Goal: Task Accomplishment & Management: Complete application form

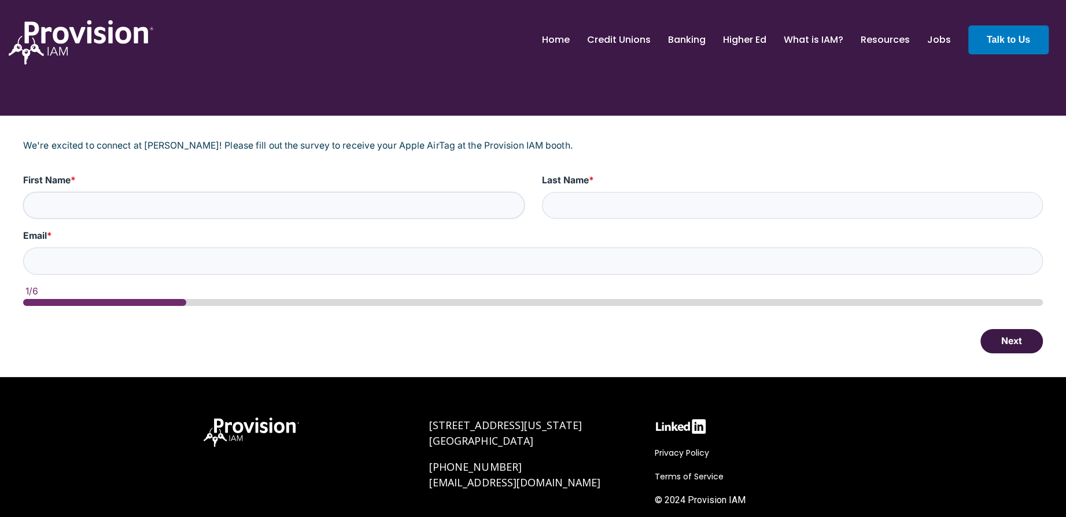
click at [130, 206] on input "First Name *" at bounding box center [273, 205] width 501 height 27
type input "[PERSON_NAME]"
type input "[EMAIL_ADDRESS][DOMAIN_NAME]"
click at [1006, 345] on button "Next" at bounding box center [1011, 340] width 62 height 24
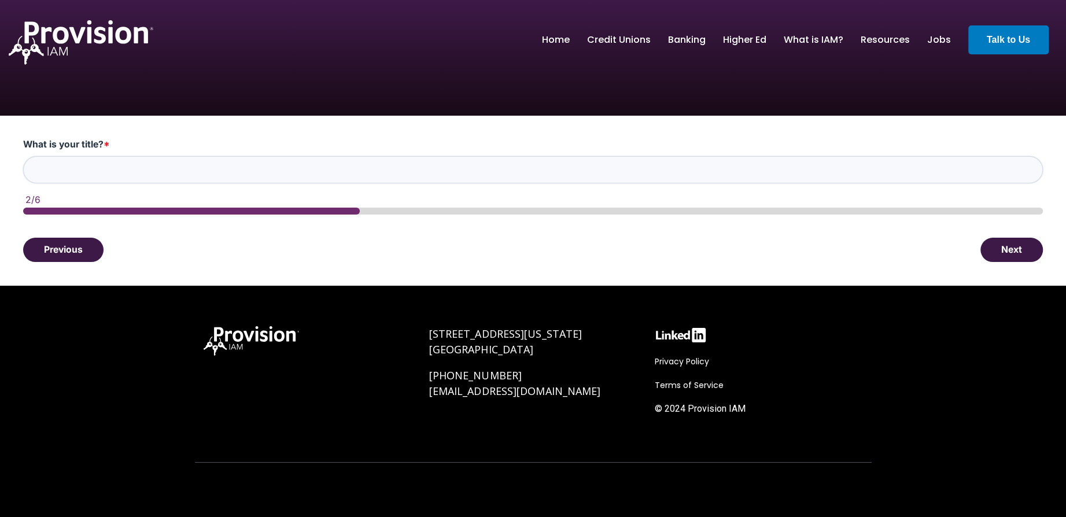
click at [528, 175] on input "What is your title? *" at bounding box center [532, 169] width 1019 height 27
type input "Training and Development Specialist"
click at [535, 258] on div at bounding box center [533, 270] width 677 height 29
click at [1008, 254] on button "Next" at bounding box center [1011, 249] width 62 height 24
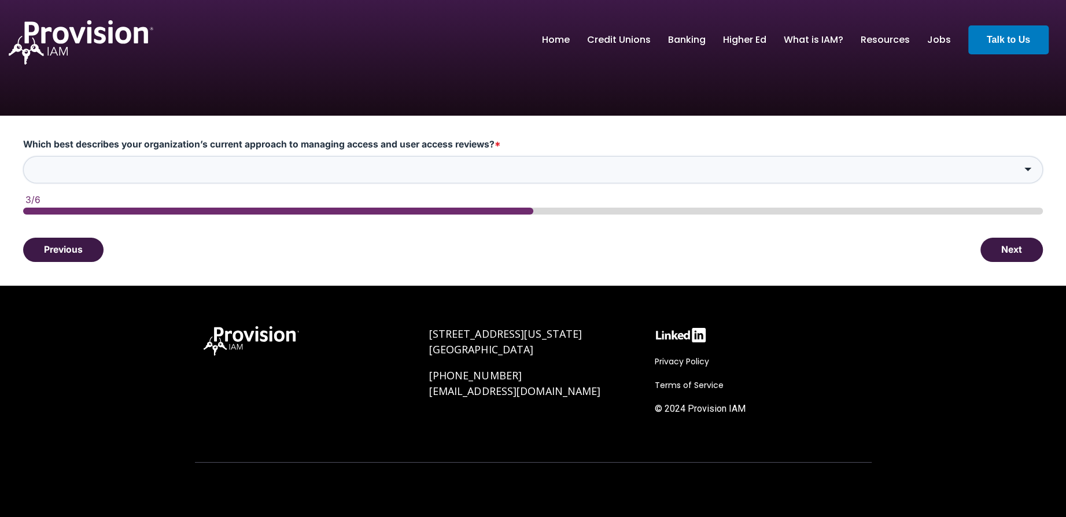
click at [461, 168] on input "Which best describes your organization’s current approach to managing access an…" at bounding box center [532, 169] width 1019 height 27
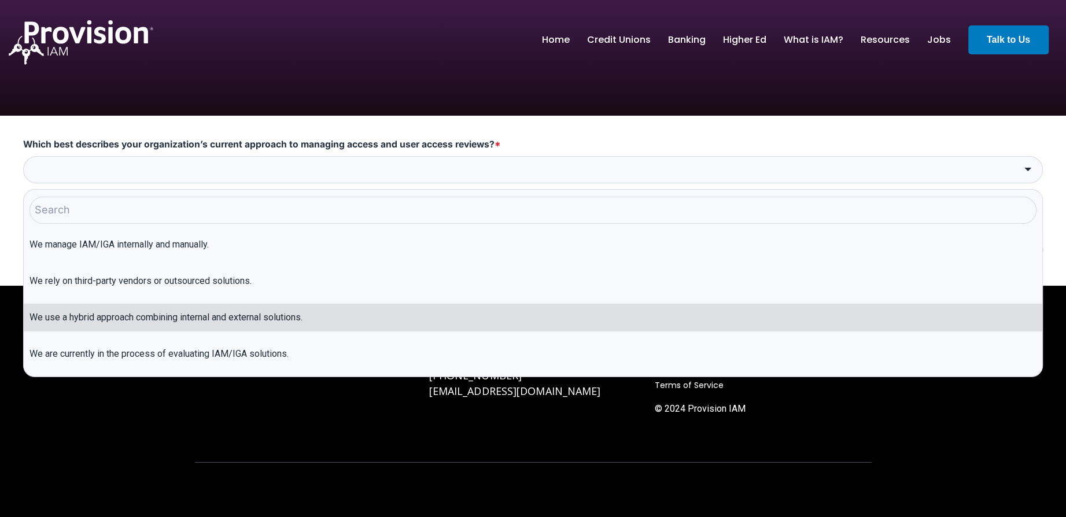
click at [239, 319] on li "We use a hybrid approach combining internal and external solutions." at bounding box center [533, 318] width 1018 height 28
type input "We use a hybrid approach combining internal and external solutions."
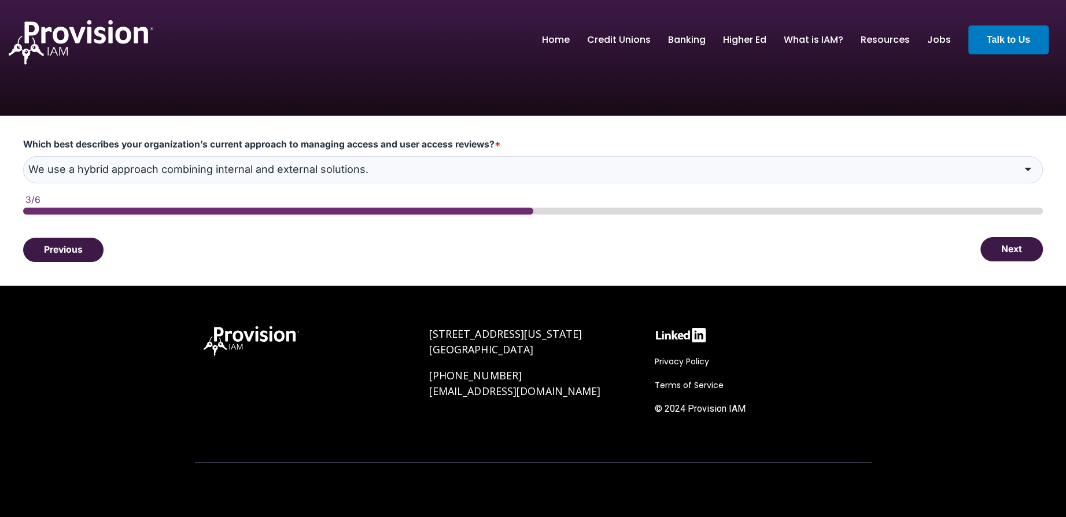
click at [1000, 254] on button "Next" at bounding box center [1011, 249] width 62 height 24
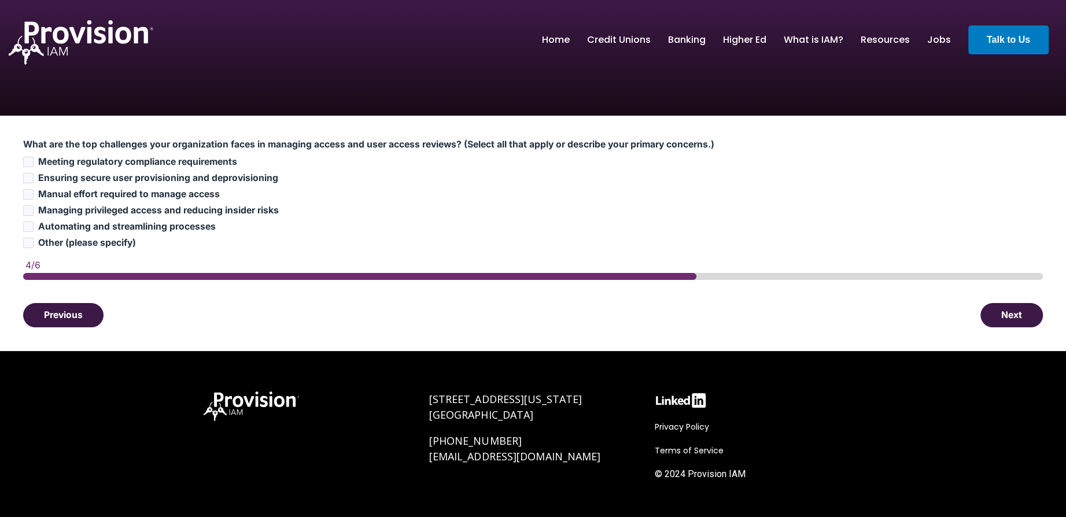
click at [100, 196] on span "Manual effort required to manage access" at bounding box center [129, 193] width 182 height 11
click at [34, 196] on input "Manual effort required to manage access" at bounding box center [28, 194] width 10 height 10
checkbox input "true"
click at [75, 225] on span "Automating and streamlining processes" at bounding box center [126, 226] width 177 height 11
click at [34, 225] on input "Automating and streamlining processes" at bounding box center [28, 226] width 10 height 10
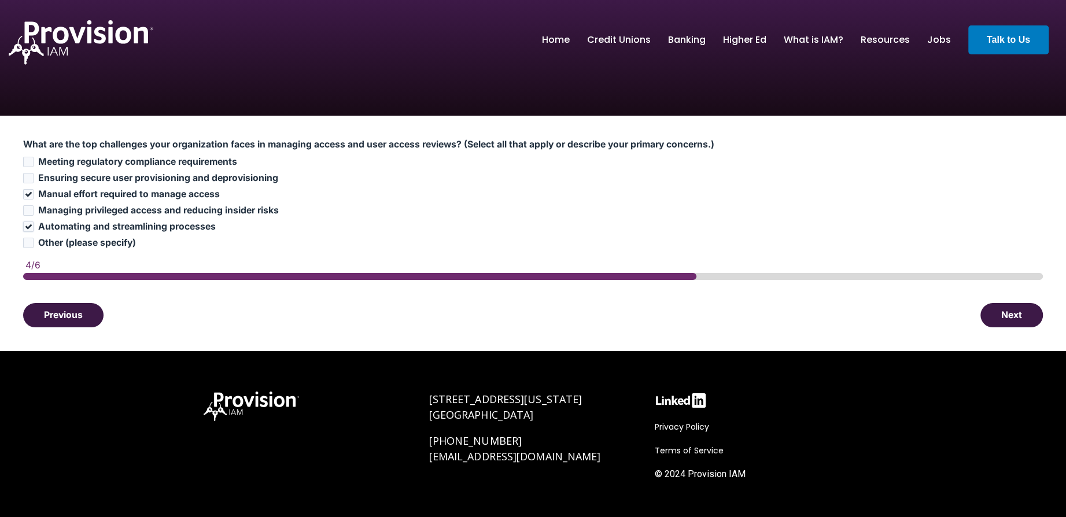
checkbox input "true"
click at [1030, 317] on button "Next" at bounding box center [1011, 314] width 62 height 24
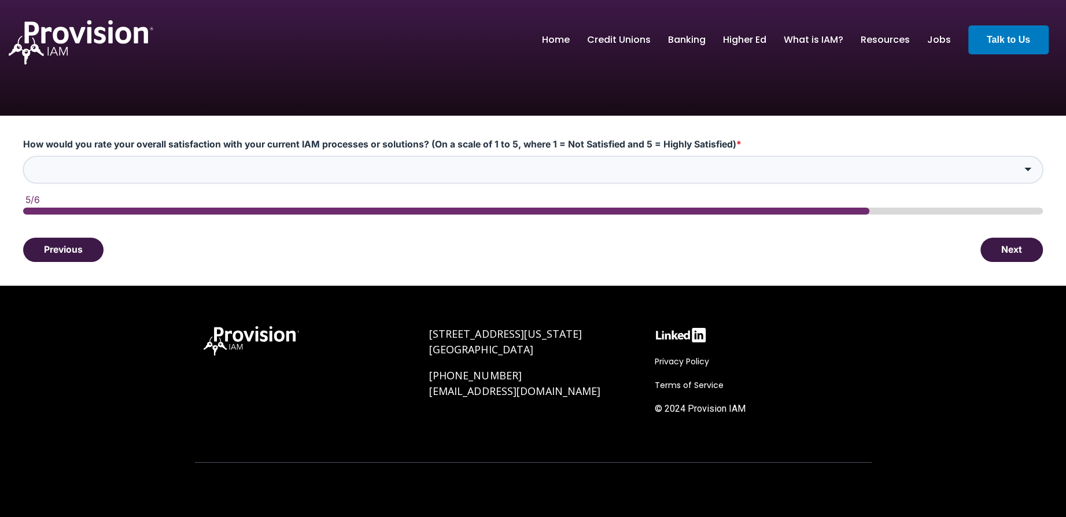
click at [573, 174] on input "How would you rate your overall satisfaction with your current IAM processes or…" at bounding box center [532, 169] width 1019 height 27
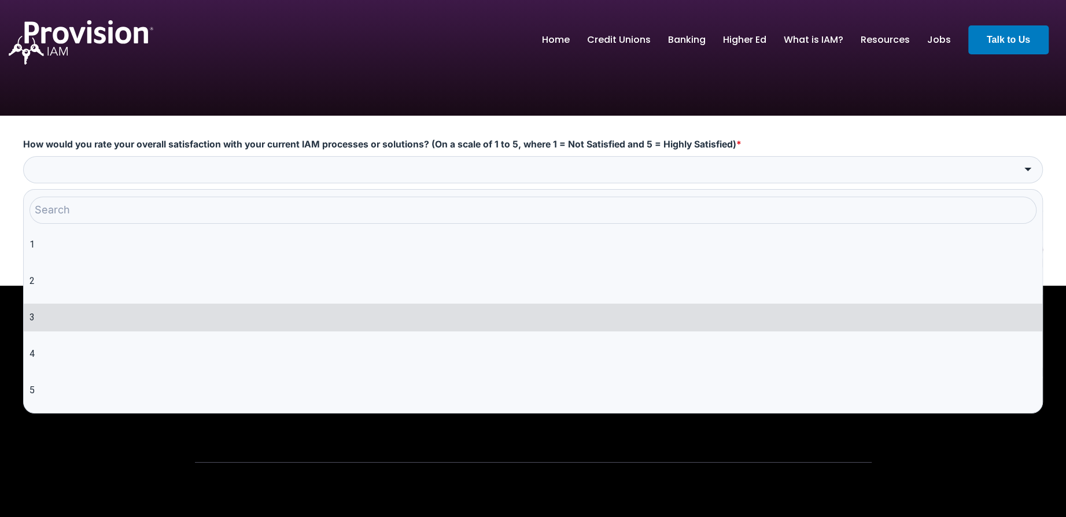
click at [94, 320] on li "3" at bounding box center [533, 318] width 1018 height 28
type input "3"
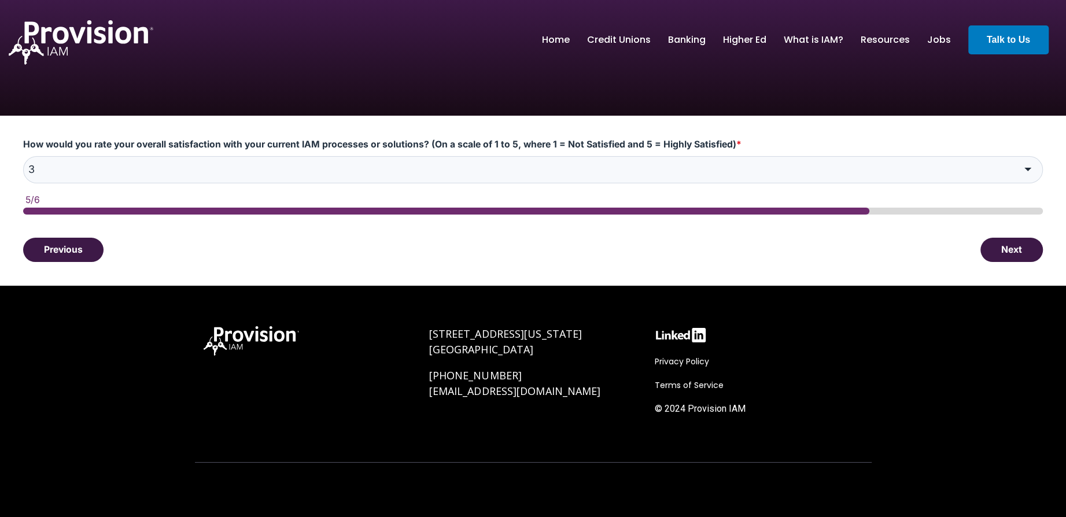
drag, startPoint x: 993, startPoint y: 236, endPoint x: 1004, endPoint y: 246, distance: 15.2
click at [993, 236] on div "How would you rate your overall satisfaction with your current IAM processes or…" at bounding box center [533, 200] width 1066 height 169
click at [1004, 246] on button "Next" at bounding box center [1011, 249] width 62 height 24
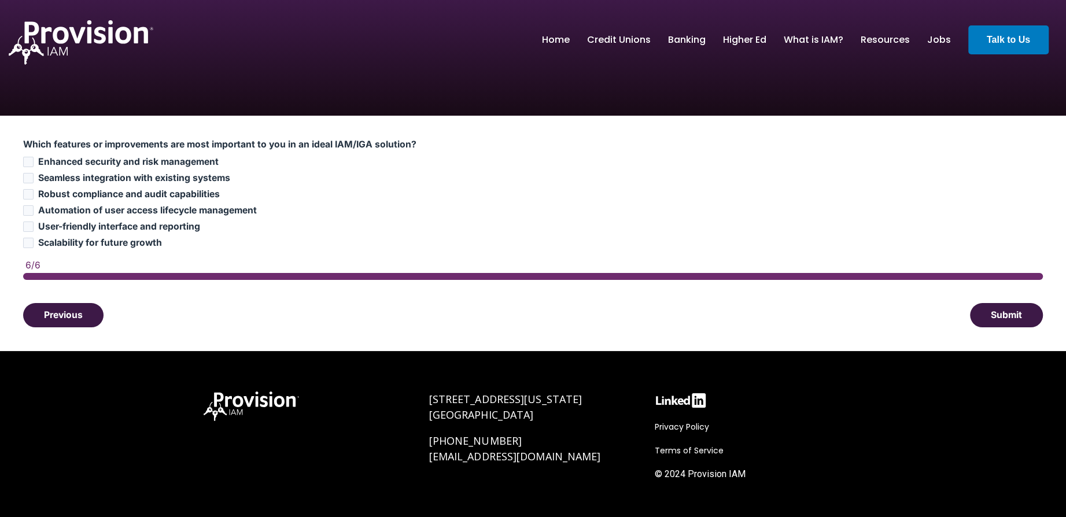
click at [103, 164] on span "Enhanced security and risk management" at bounding box center [128, 161] width 180 height 11
click at [34, 164] on input "Enhanced security and risk management" at bounding box center [28, 162] width 10 height 10
checkbox input "true"
click at [120, 213] on span "Automation of user access lifecycle management" at bounding box center [147, 210] width 219 height 11
click at [34, 213] on input "Automation of user access lifecycle management" at bounding box center [28, 210] width 10 height 10
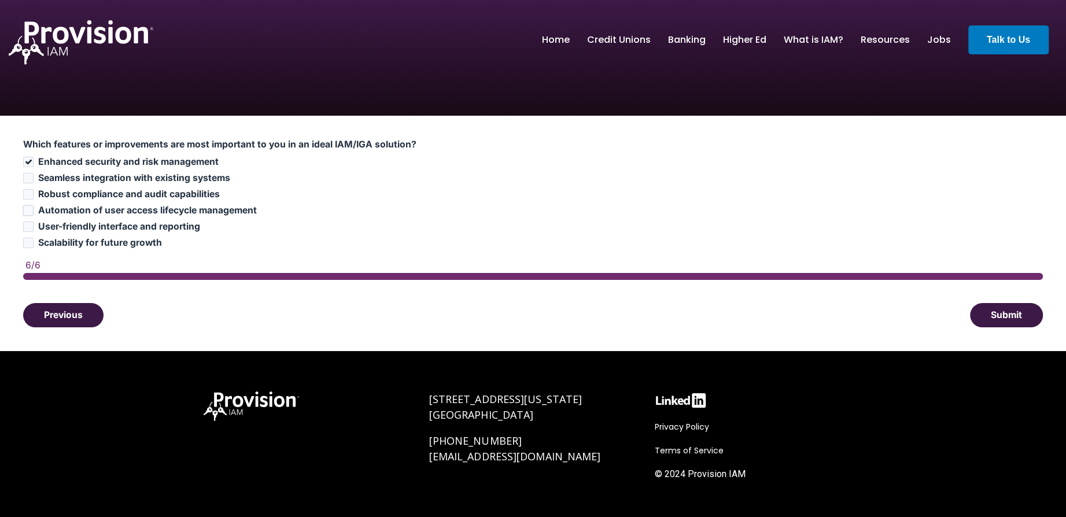
checkbox input "true"
click at [131, 230] on span "User-friendly interface and reporting" at bounding box center [119, 226] width 162 height 11
click at [34, 230] on input "User-friendly interface and reporting" at bounding box center [28, 226] width 10 height 10
checkbox input "true"
click at [990, 316] on button "Submit" at bounding box center [1006, 314] width 73 height 24
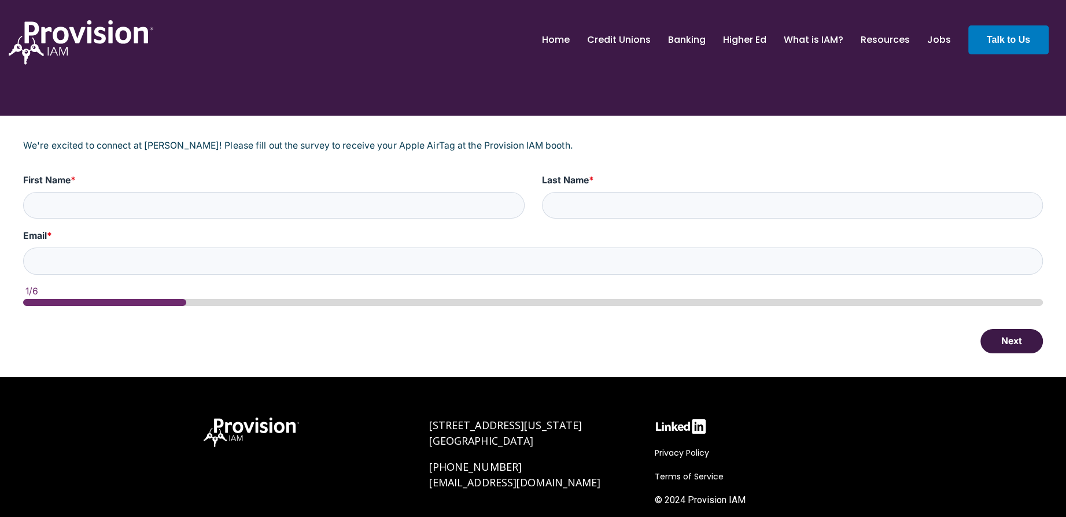
type input "[PERSON_NAME]"
type input "[EMAIL_ADDRESS][DOMAIN_NAME]"
